Goal: Transaction & Acquisition: Purchase product/service

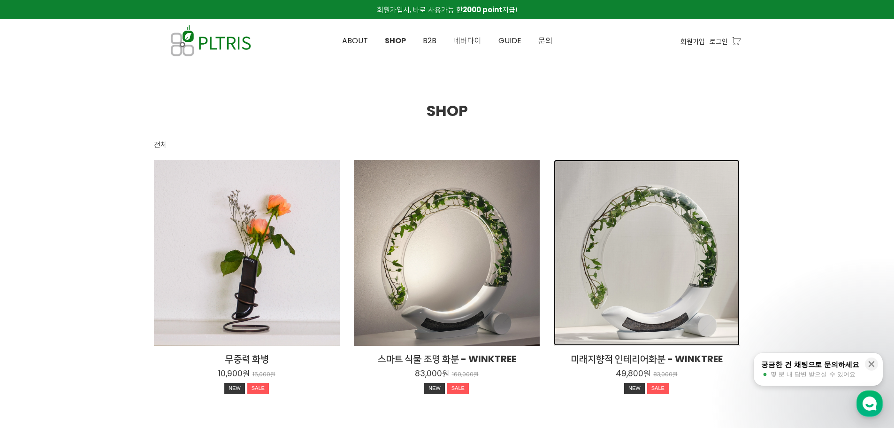
click at [610, 297] on div "미래지향적 인테리어화분 - WINKTREE 49,800원 83,000원 NEW SALE" at bounding box center [647, 253] width 186 height 186
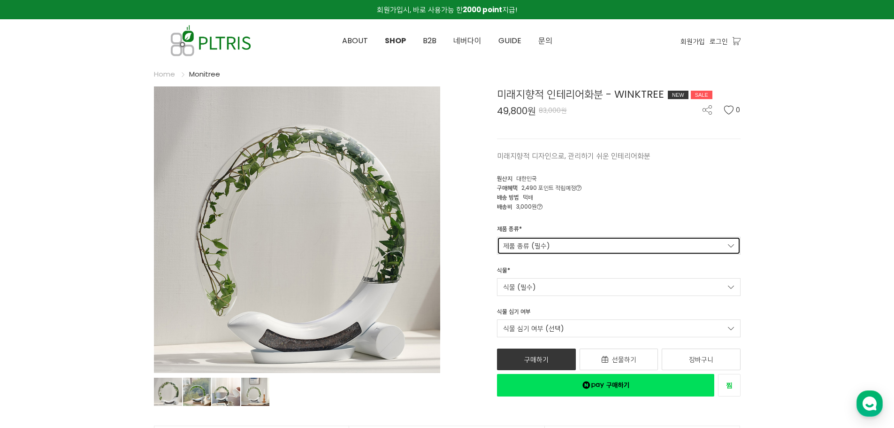
click at [551, 249] on link "제품 종류 (필수)" at bounding box center [619, 246] width 244 height 18
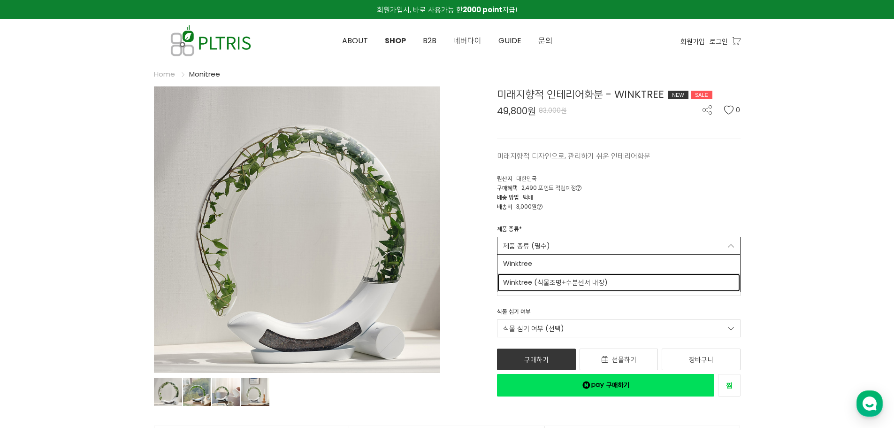
click at [558, 284] on span "Winktree (식물조명+수분센서 내장)" at bounding box center [618, 282] width 231 height 10
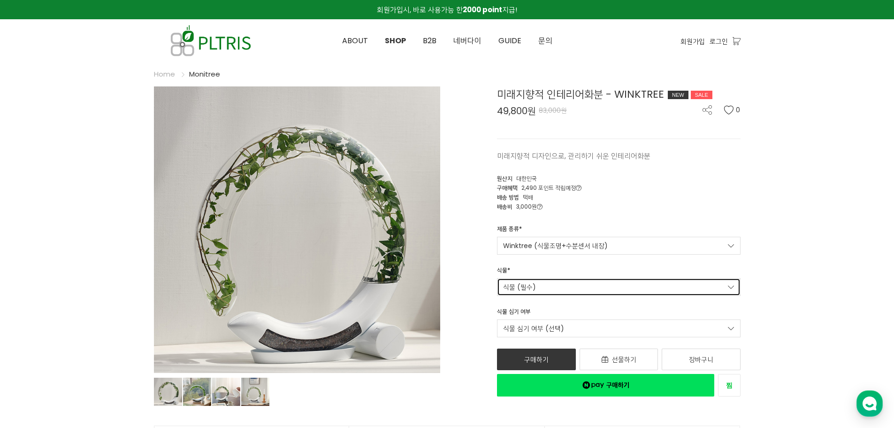
click at [580, 284] on link "식물 (필수)" at bounding box center [619, 287] width 244 height 18
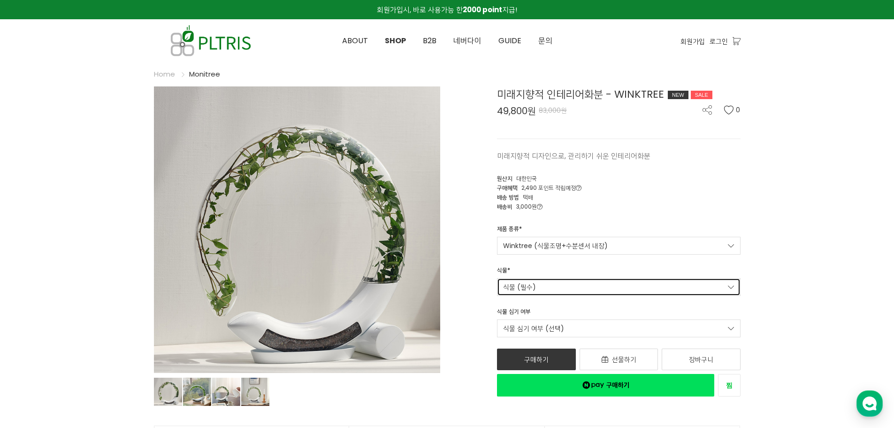
click at [604, 287] on link "식물 (필수)" at bounding box center [619, 287] width 244 height 18
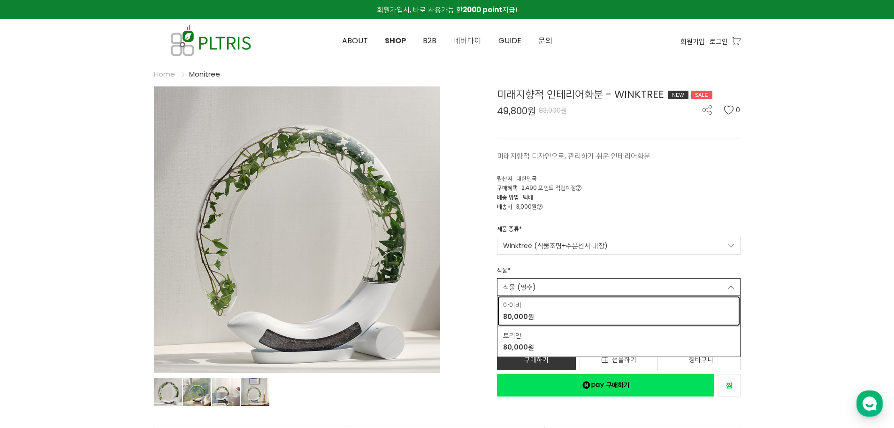
click at [597, 303] on div "아이비 80,000원" at bounding box center [618, 311] width 231 height 22
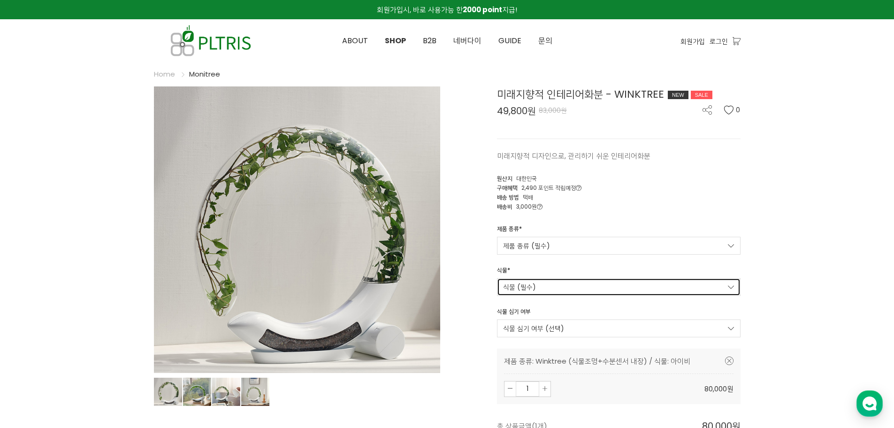
click at [600, 291] on link "식물 (필수)" at bounding box center [619, 287] width 244 height 18
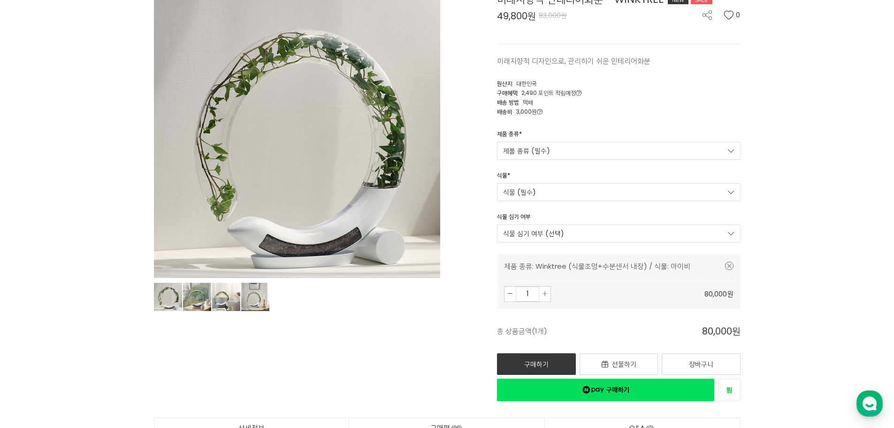
scroll to position [94, 0]
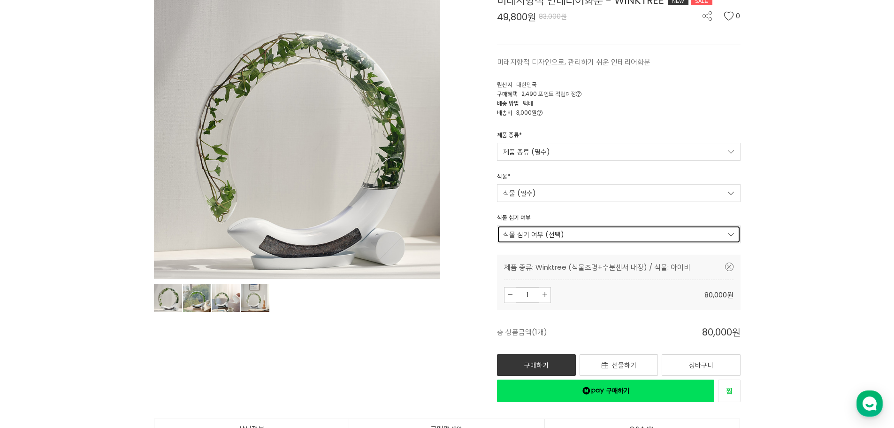
click at [582, 240] on link "식물 심기 여부 (선택)" at bounding box center [619, 234] width 244 height 18
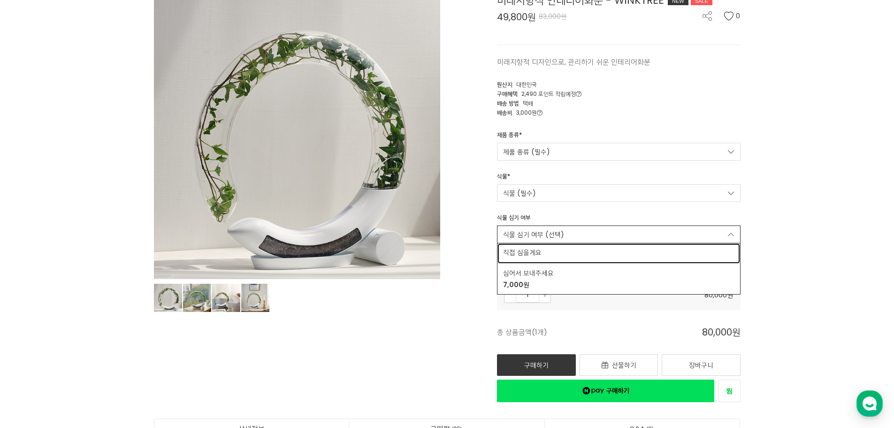
click at [667, 258] on link "직접 심을게요" at bounding box center [618, 253] width 243 height 20
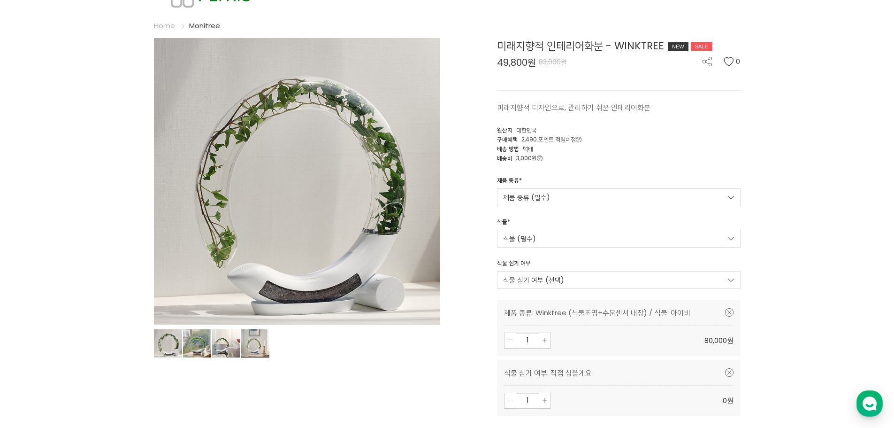
scroll to position [47, 0]
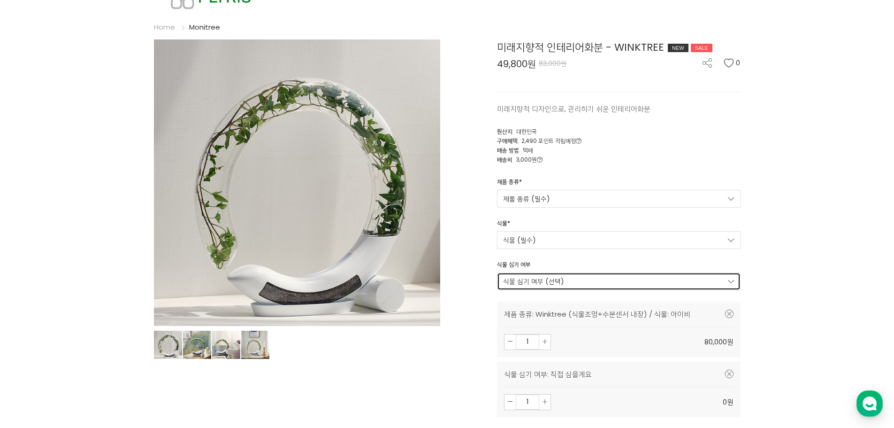
click at [657, 285] on link "식물 심기 여부 (선택)" at bounding box center [619, 281] width 244 height 18
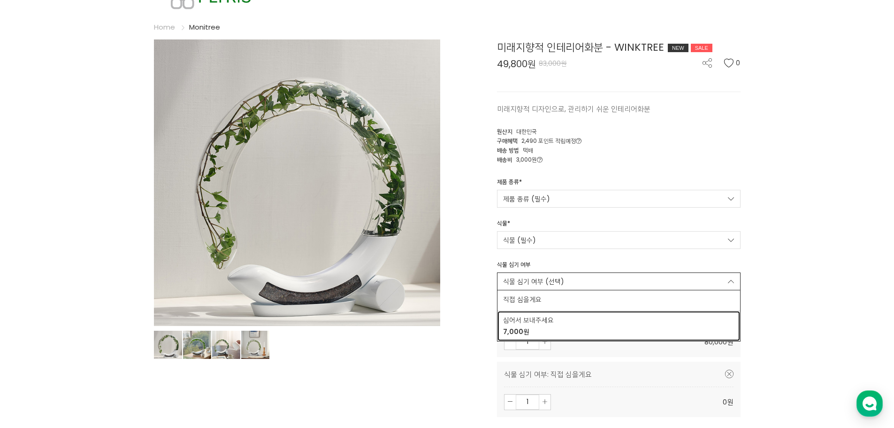
click at [638, 319] on span "심어서 보내주세요" at bounding box center [618, 320] width 231 height 10
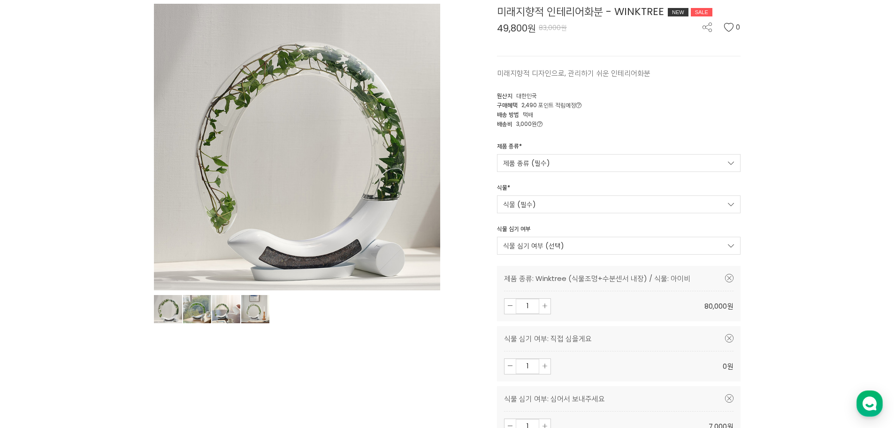
scroll to position [141, 0]
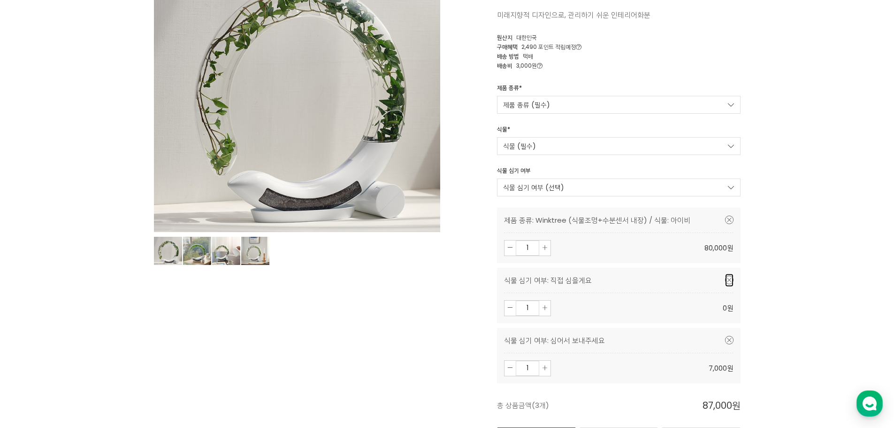
click at [725, 278] on icon at bounding box center [729, 279] width 8 height 8
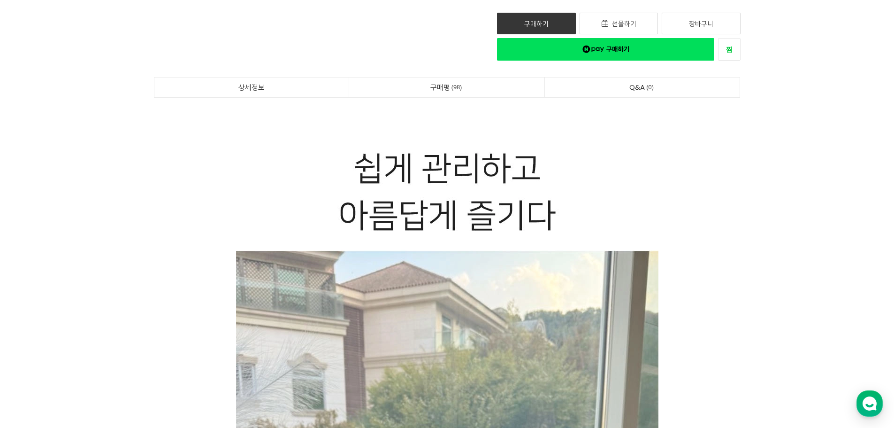
scroll to position [469, 0]
